Goal: Task Accomplishment & Management: Manage account settings

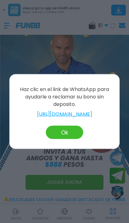
click at [61, 136] on button "Ok" at bounding box center [64, 132] width 37 height 13
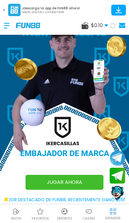
click at [7, 24] on div at bounding box center [10, 25] width 12 height 18
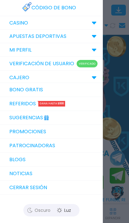
scroll to position [39, 0]
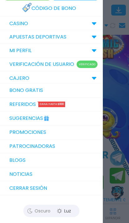
click at [86, 182] on button "Cerrar sesión" at bounding box center [51, 189] width 103 height 14
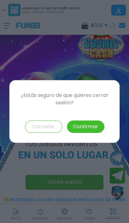
click at [83, 125] on button "Confirmar" at bounding box center [85, 127] width 37 height 12
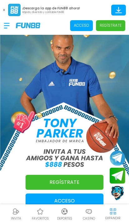
click at [78, 23] on p "Acceso" at bounding box center [81, 26] width 15 height 6
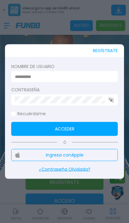
click at [21, 74] on input at bounding box center [62, 76] width 95 height 7
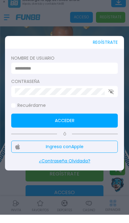
click at [19, 73] on input at bounding box center [62, 76] width 95 height 7
paste input "**********"
type input "**********"
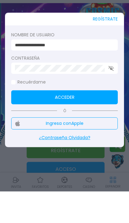
click at [21, 122] on button "Acceder" at bounding box center [64, 129] width 106 height 14
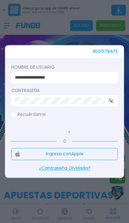
scroll to position [32, 0]
